Goal: Transaction & Acquisition: Book appointment/travel/reservation

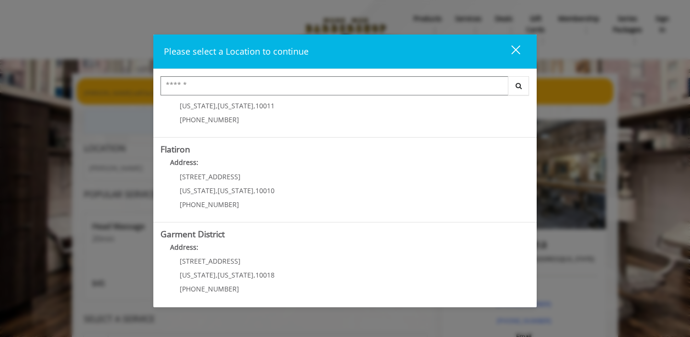
scroll to position [221, 0]
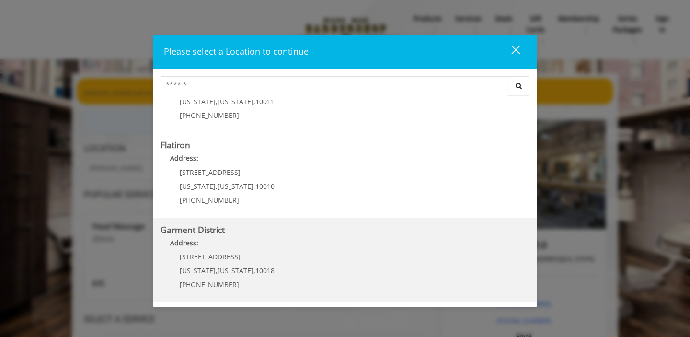
click at [362, 255] on District "Garment District Address: [STREET_ADDRESS][US_STATE][US_STATE] (212) 997-4247" at bounding box center [344, 260] width 369 height 70
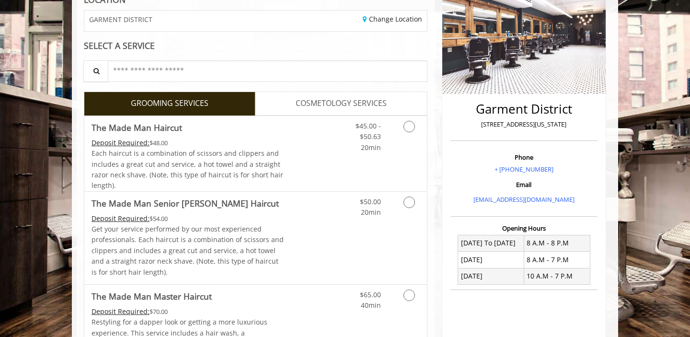
scroll to position [152, 0]
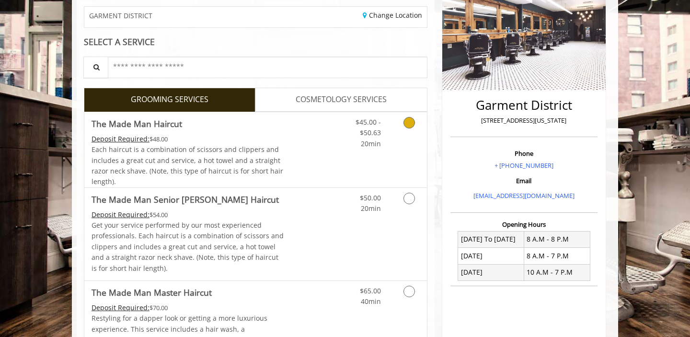
click at [410, 125] on icon "Grooming services" at bounding box center [408, 122] width 11 height 11
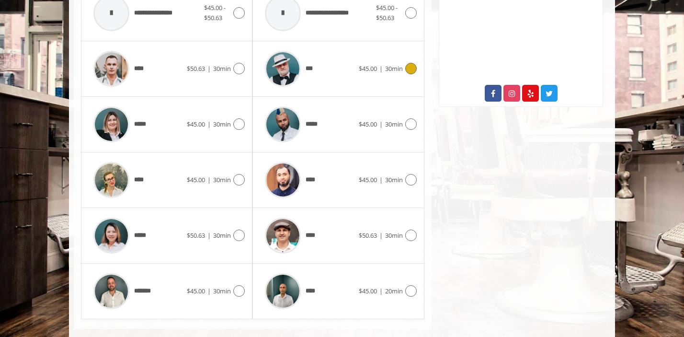
scroll to position [504, 0]
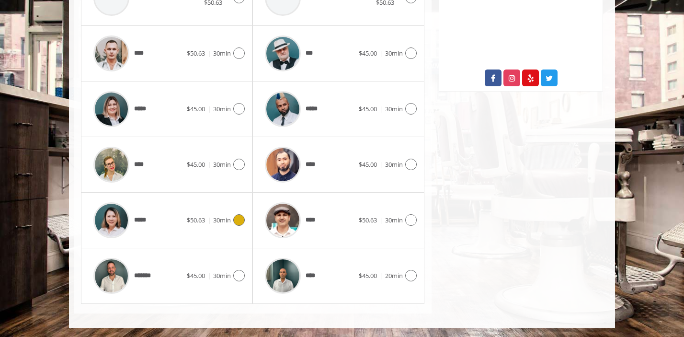
click at [118, 225] on img at bounding box center [111, 220] width 36 height 36
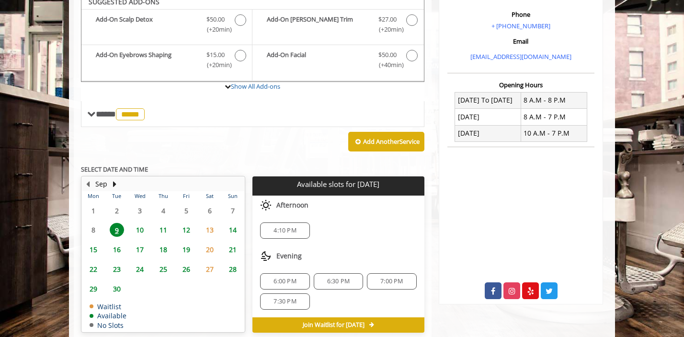
scroll to position [284, 0]
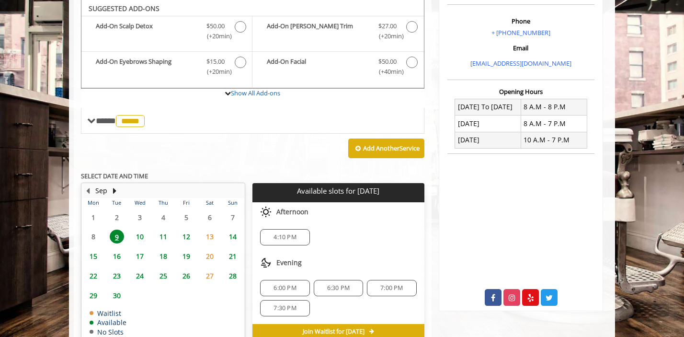
click at [141, 235] on span "10" at bounding box center [140, 236] width 14 height 14
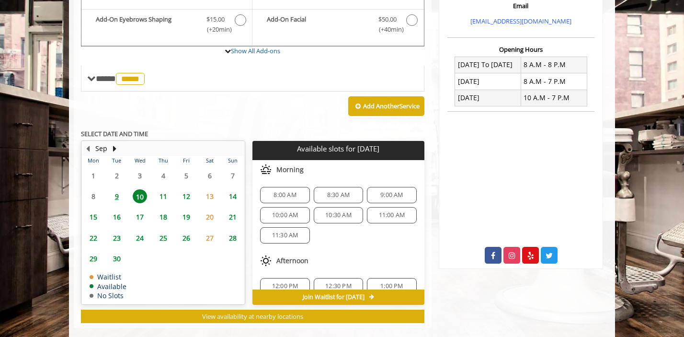
scroll to position [341, 0]
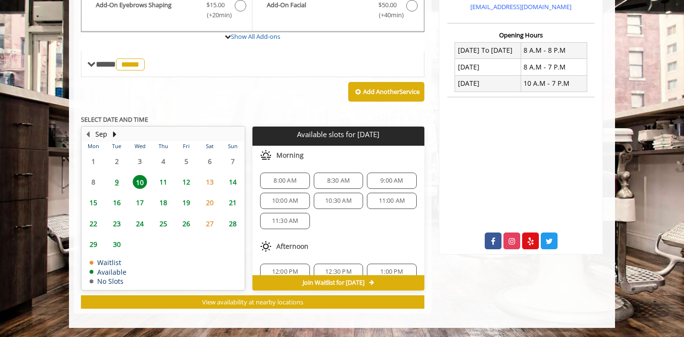
click at [339, 182] on span "8:30 AM" at bounding box center [338, 181] width 23 height 8
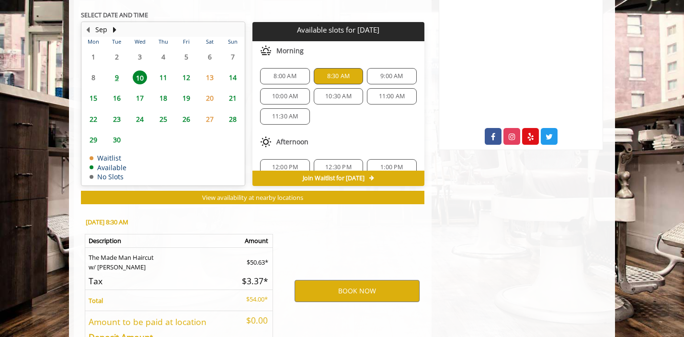
scroll to position [514, 0]
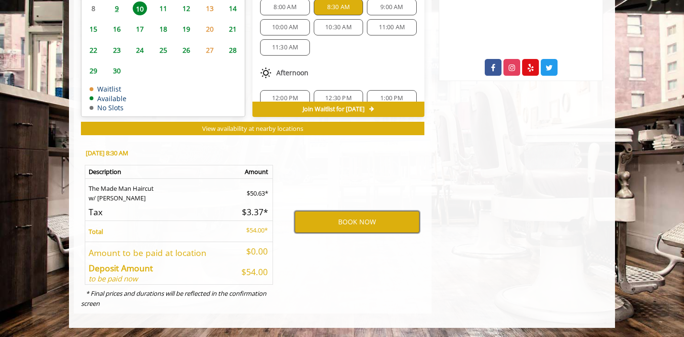
click at [348, 221] on button "BOOK NOW" at bounding box center [357, 222] width 125 height 22
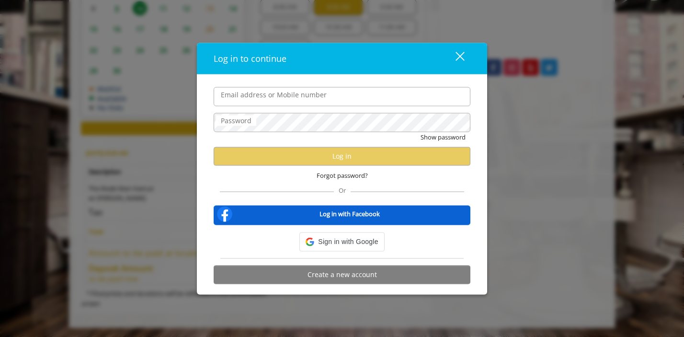
type input "**********"
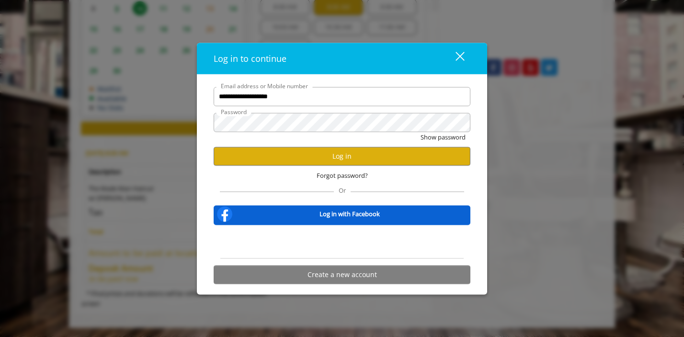
scroll to position [0, 0]
click at [378, 151] on button "Log in" at bounding box center [342, 156] width 257 height 19
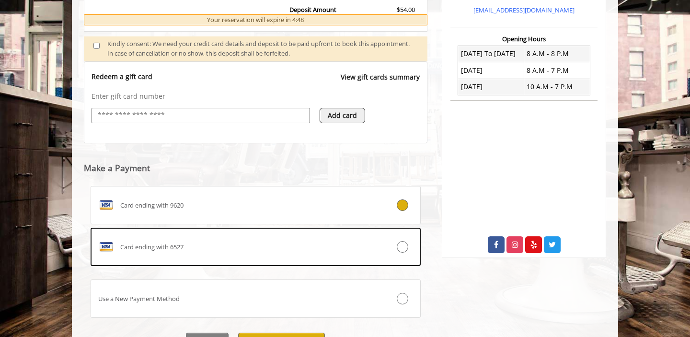
scroll to position [345, 0]
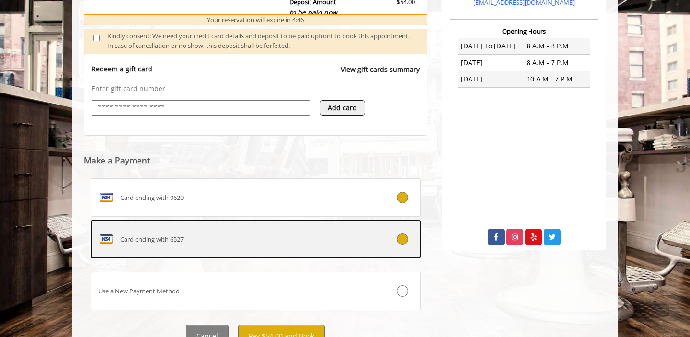
click at [399, 241] on icon at bounding box center [402, 238] width 11 height 11
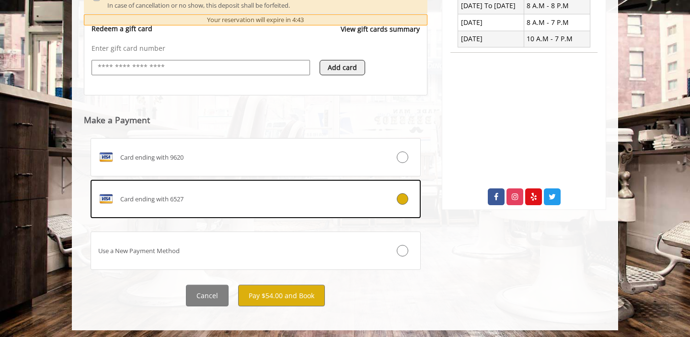
scroll to position [387, 0]
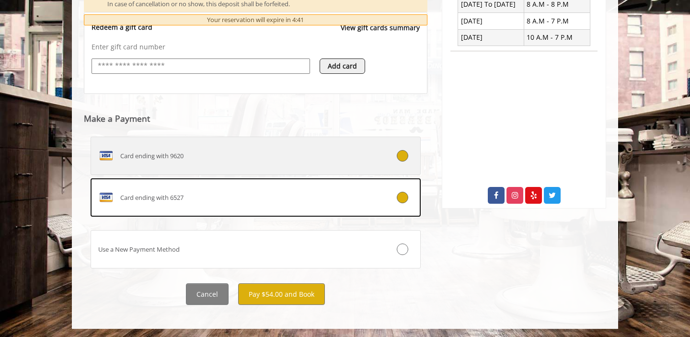
click at [401, 168] on label "Card ending with 9620" at bounding box center [256, 155] width 330 height 38
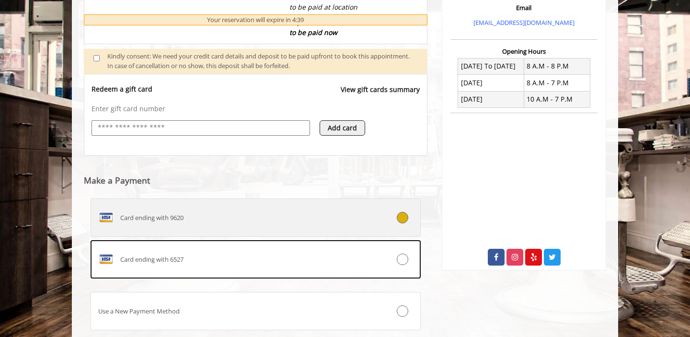
scroll to position [388, 0]
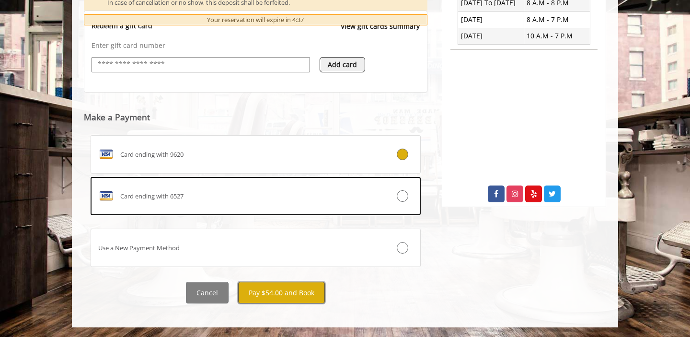
click at [286, 294] on button "Pay $54.00 and Book" at bounding box center [281, 293] width 87 height 22
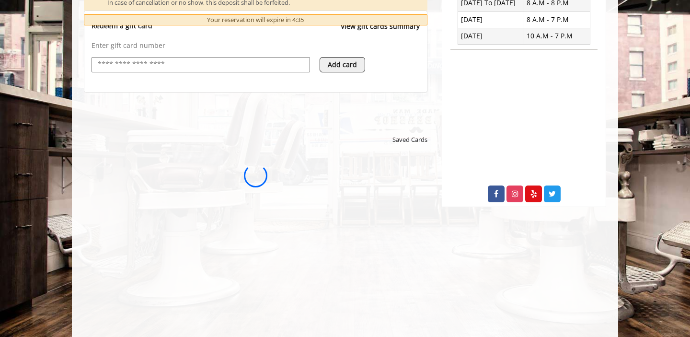
scroll to position [0, 0]
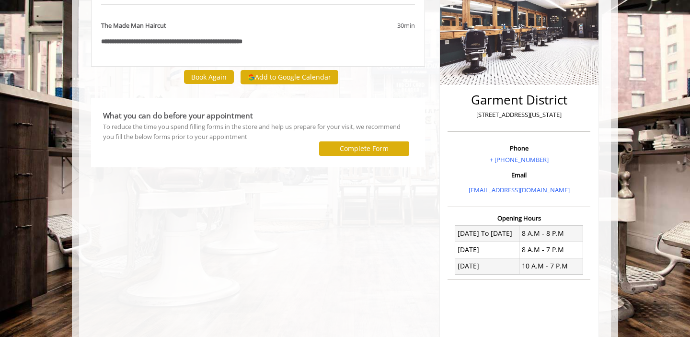
scroll to position [136, 0]
